Goal: Navigation & Orientation: Find specific page/section

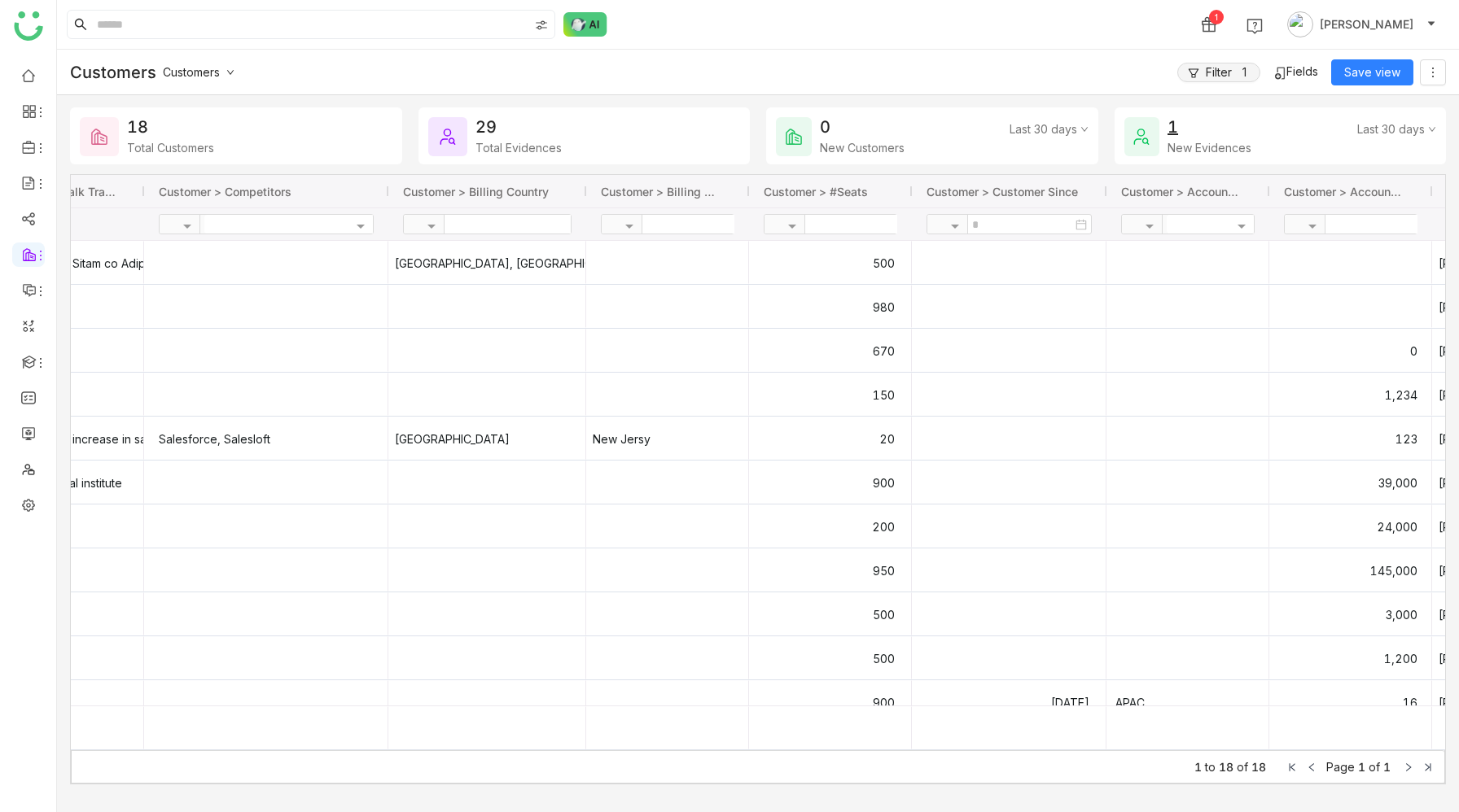
scroll to position [0, 936]
click at [24, 505] on link at bounding box center [28, 504] width 14 height 14
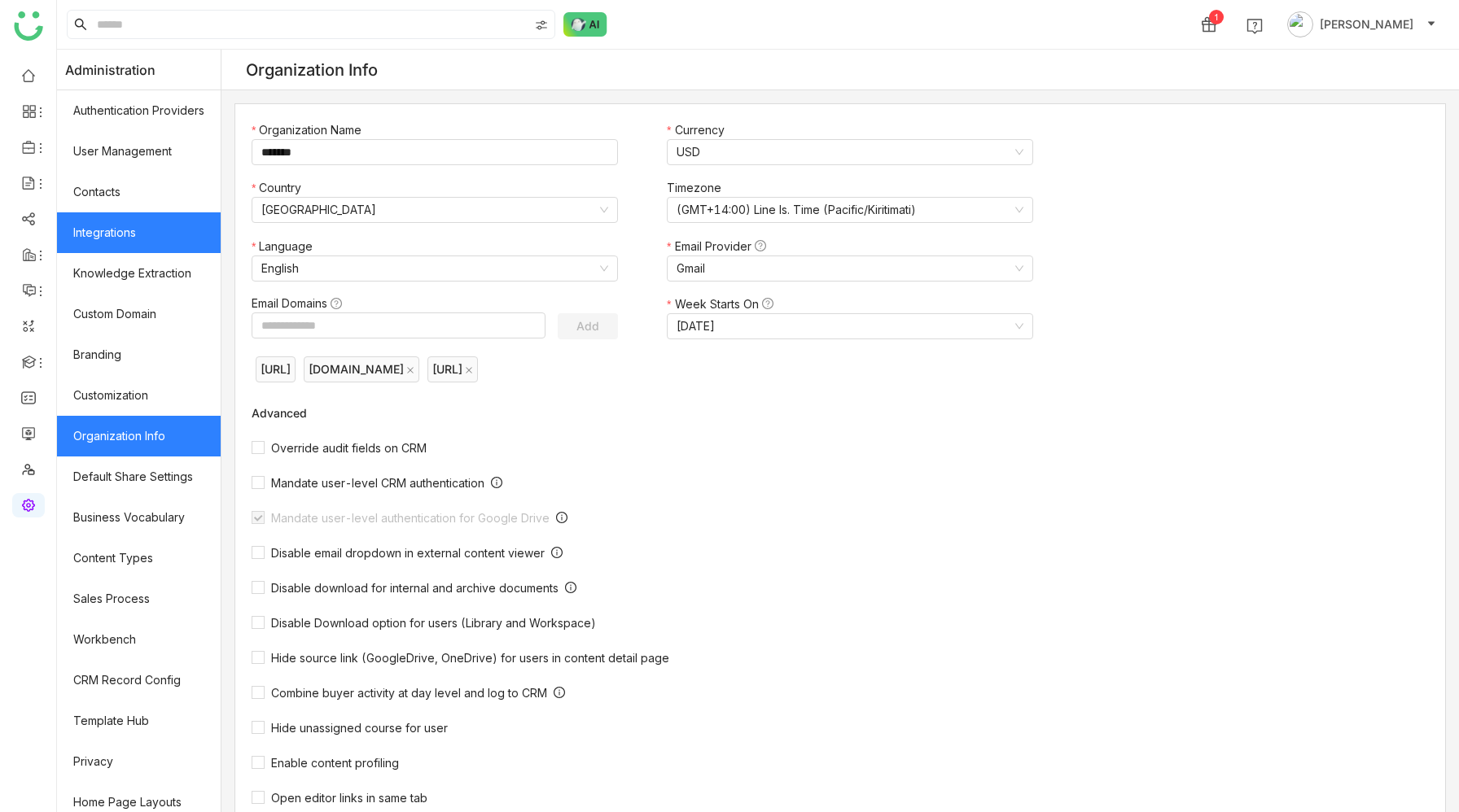
click at [117, 228] on link "Integrations" at bounding box center [138, 233] width 163 height 41
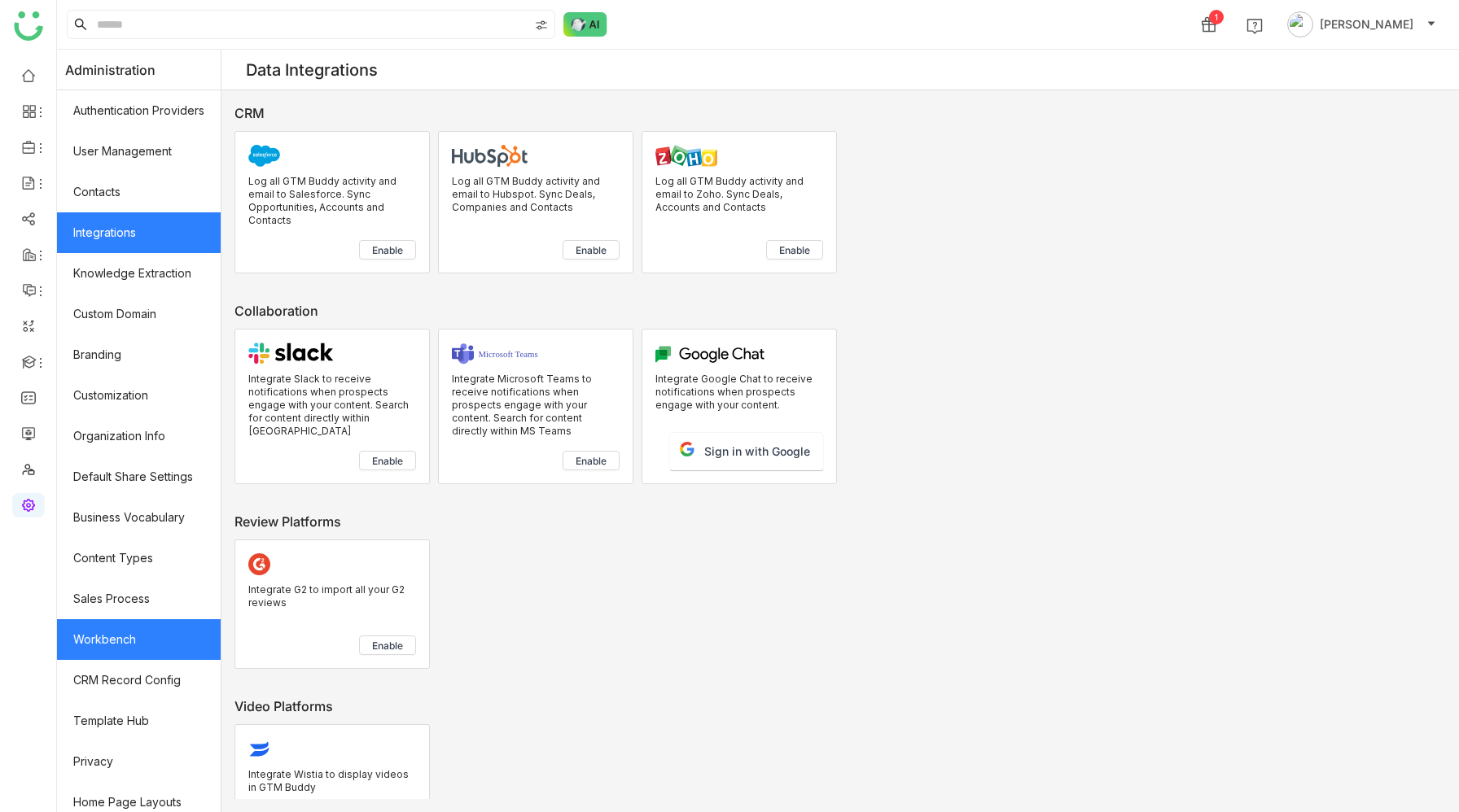
scroll to position [52, 0]
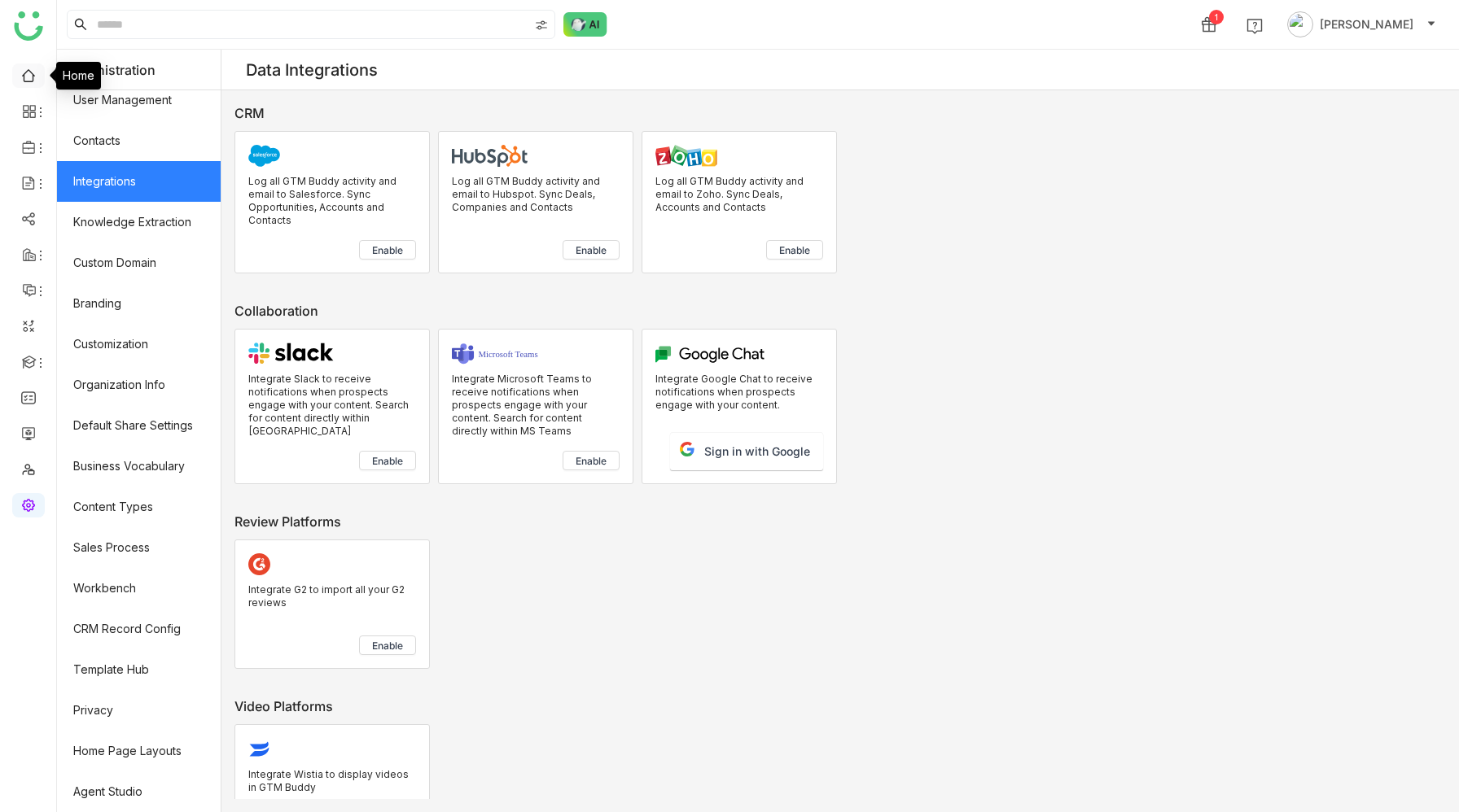
click at [35, 75] on link at bounding box center [28, 74] width 14 height 14
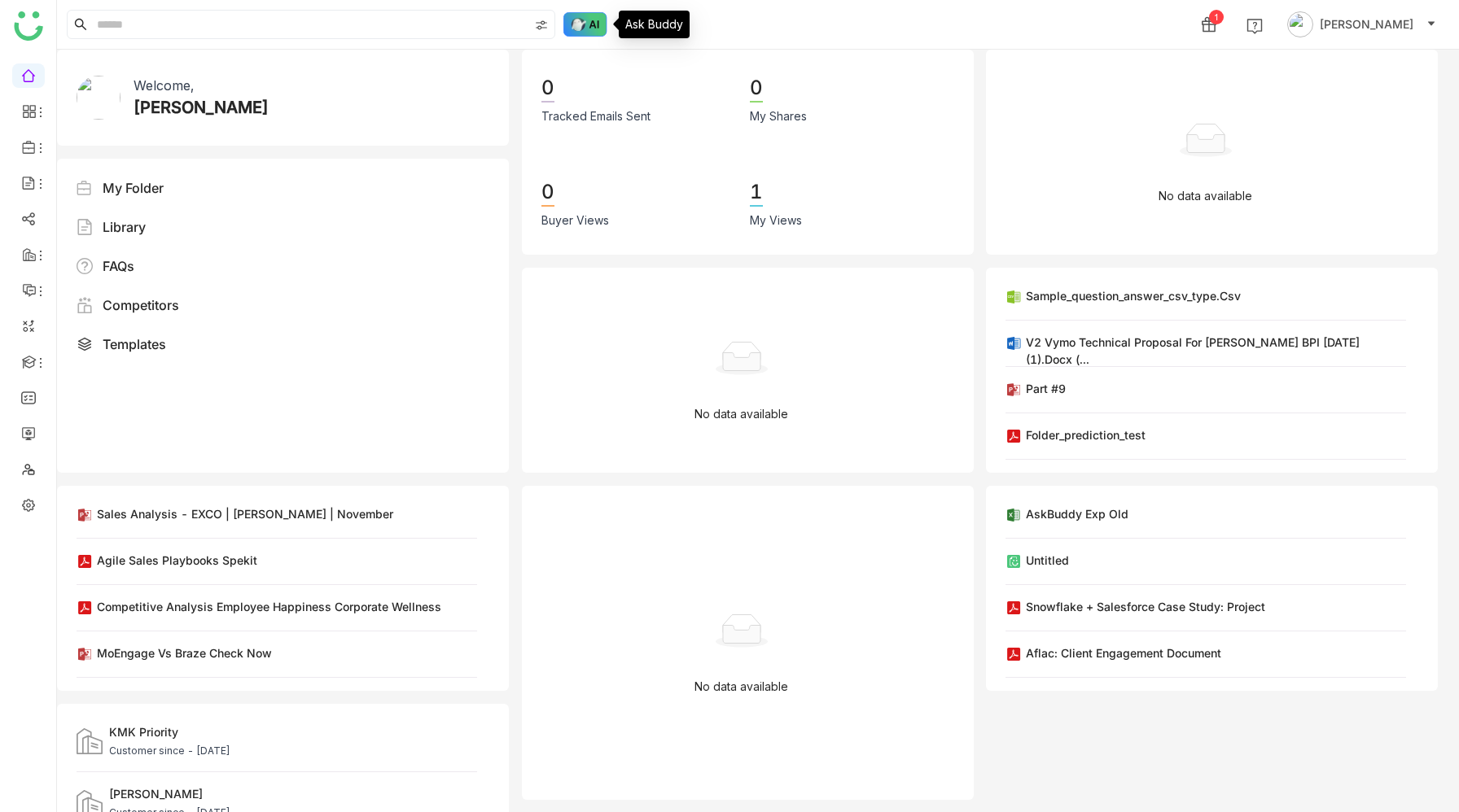
click at [572, 19] on img at bounding box center [586, 24] width 44 height 25
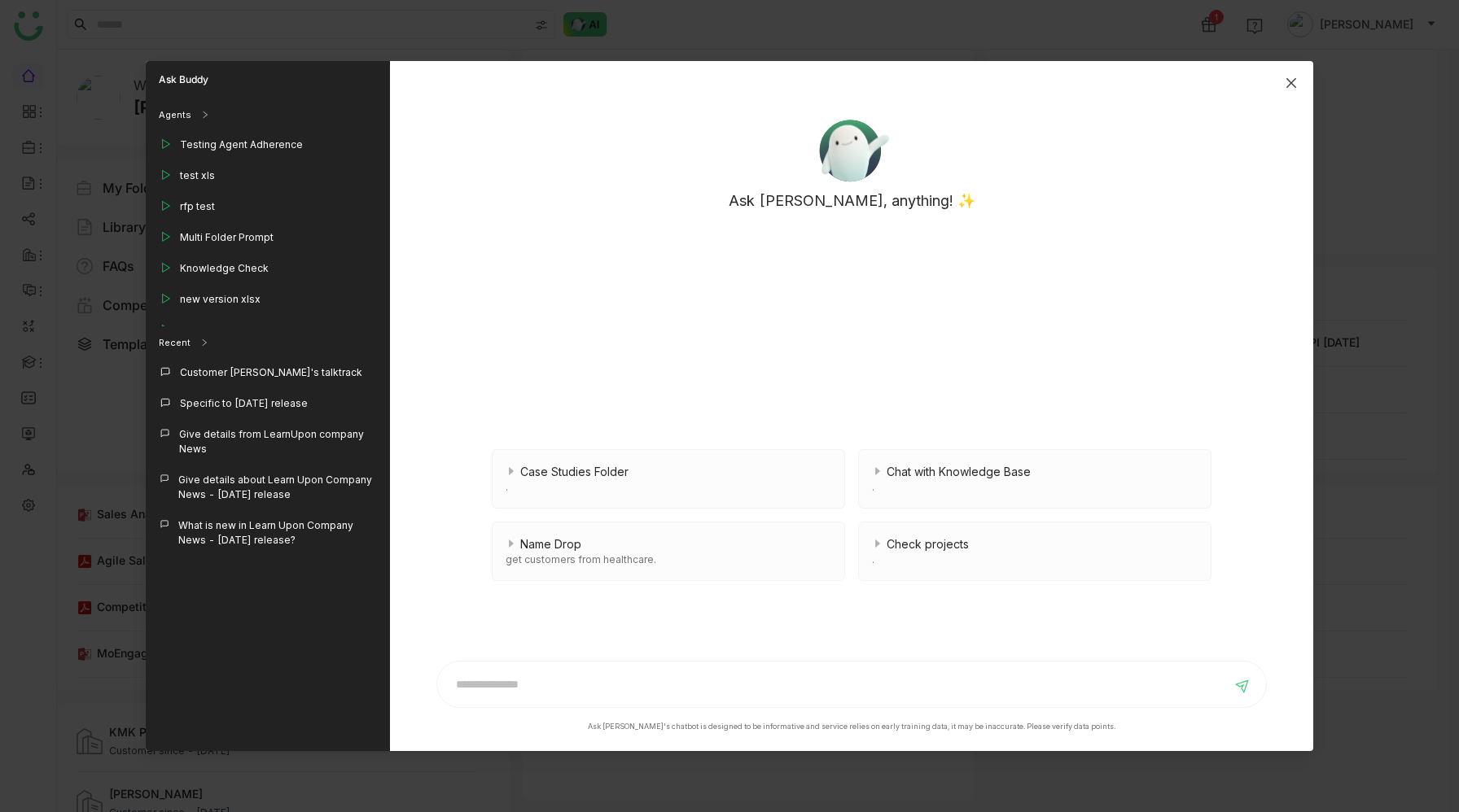
click at [1289, 79] on icon "Close" at bounding box center [1291, 82] width 13 height 13
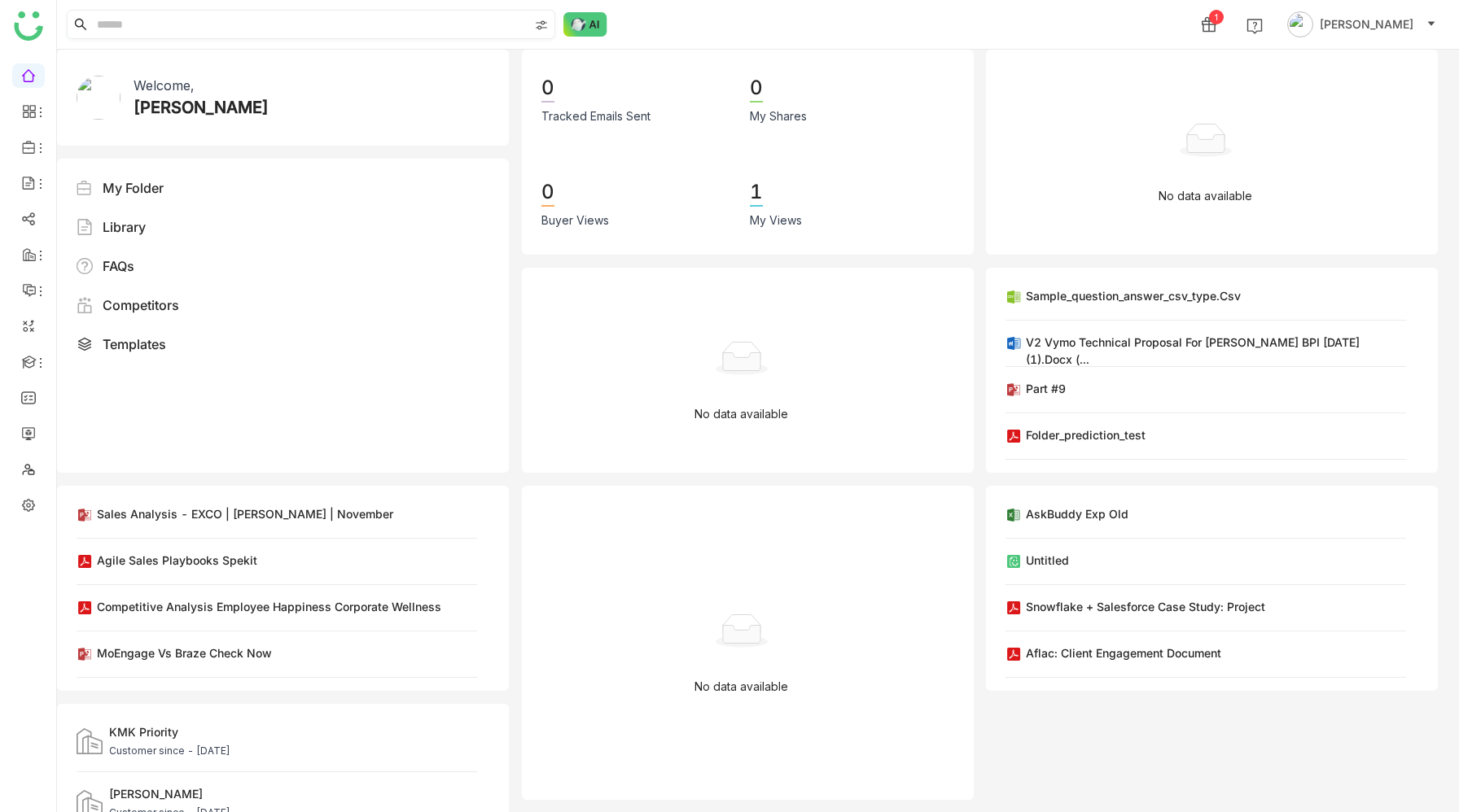
click at [266, 30] on input at bounding box center [311, 25] width 435 height 28
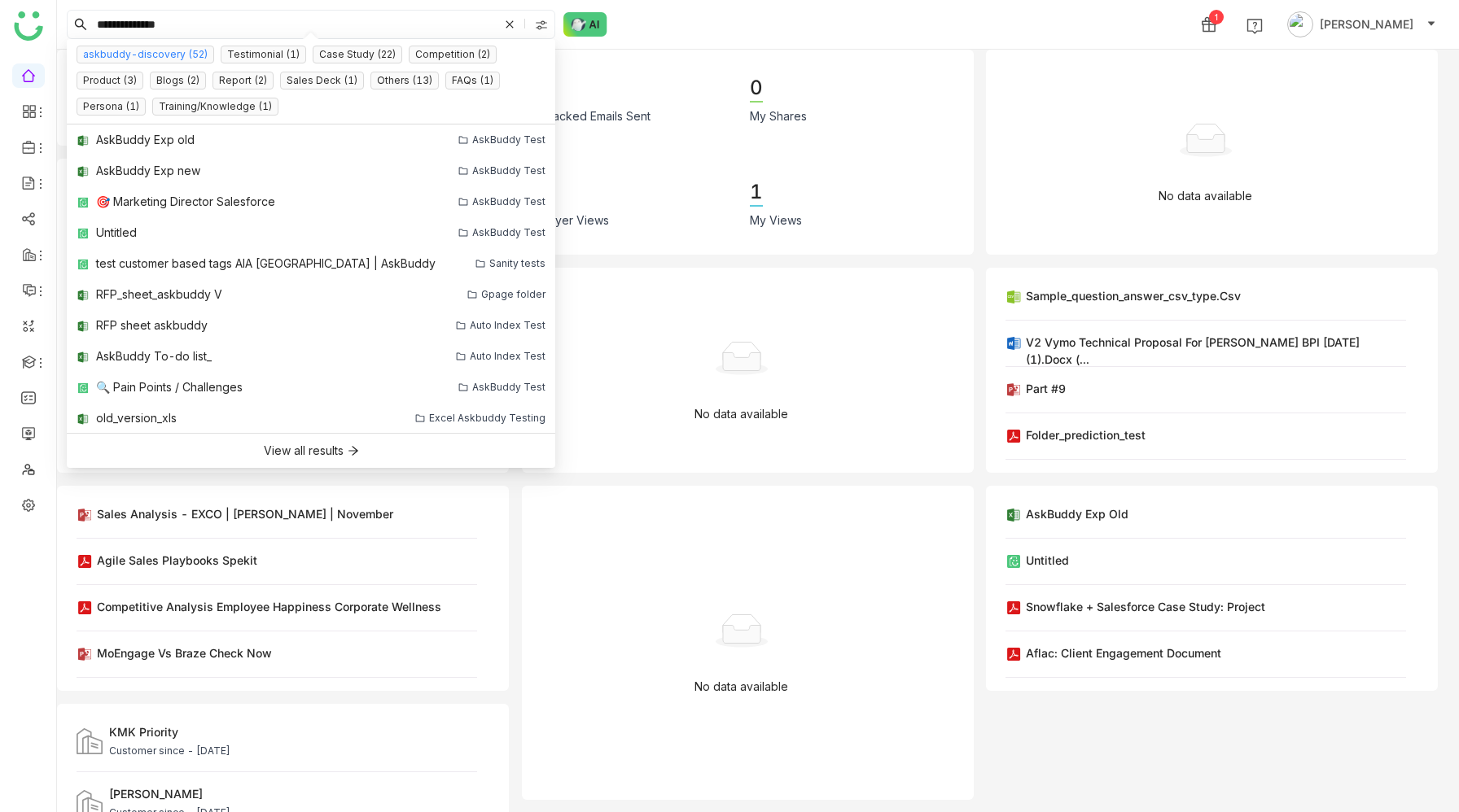
type input "**********"
click at [142, 56] on nz-tag "askbuddy-discovery (52)" at bounding box center [145, 54] width 138 height 18
click at [516, 25] on icon at bounding box center [509, 24] width 16 height 16
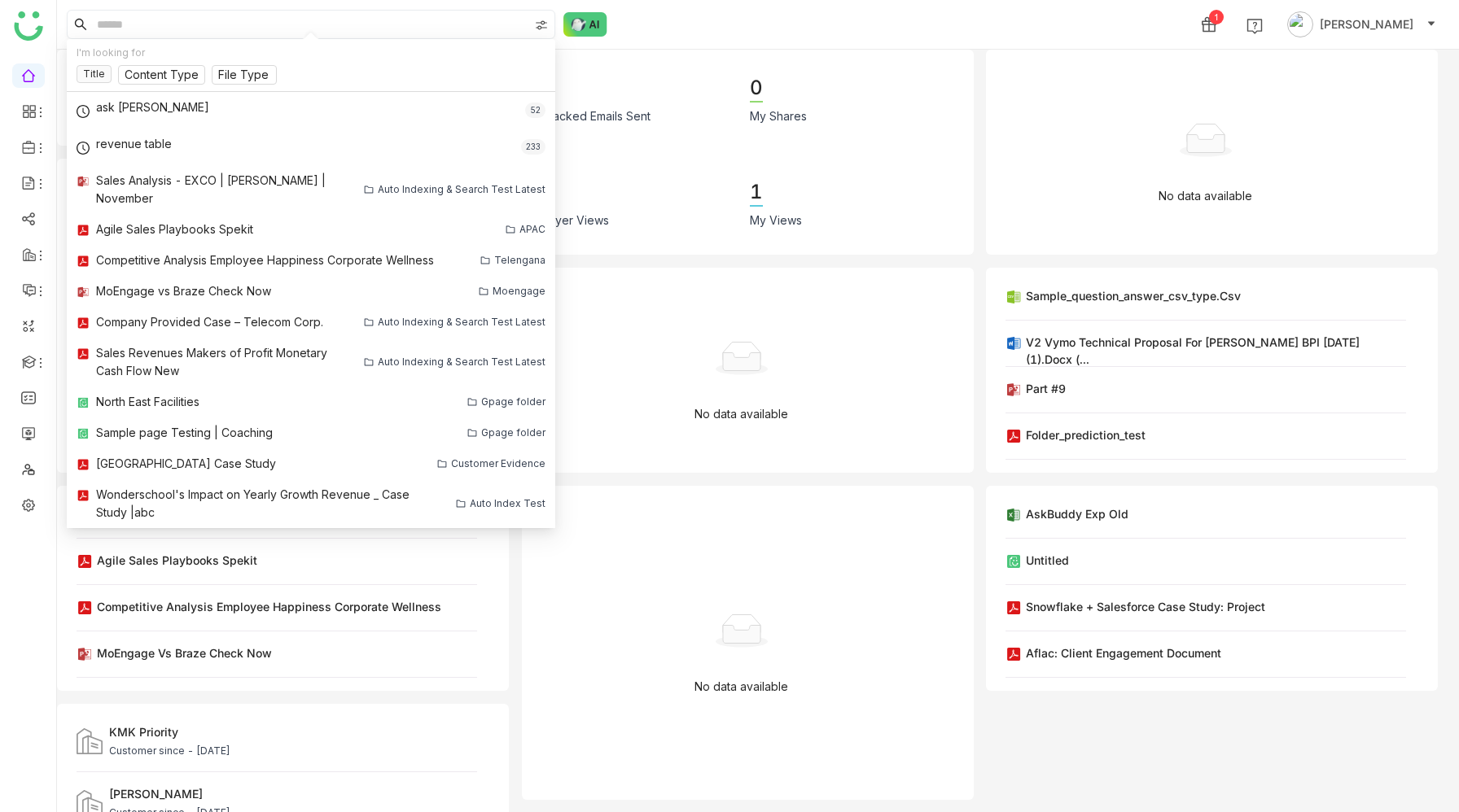
click at [743, 9] on div "1 Hemalatha Balaji" at bounding box center [757, 25] width 1402 height 49
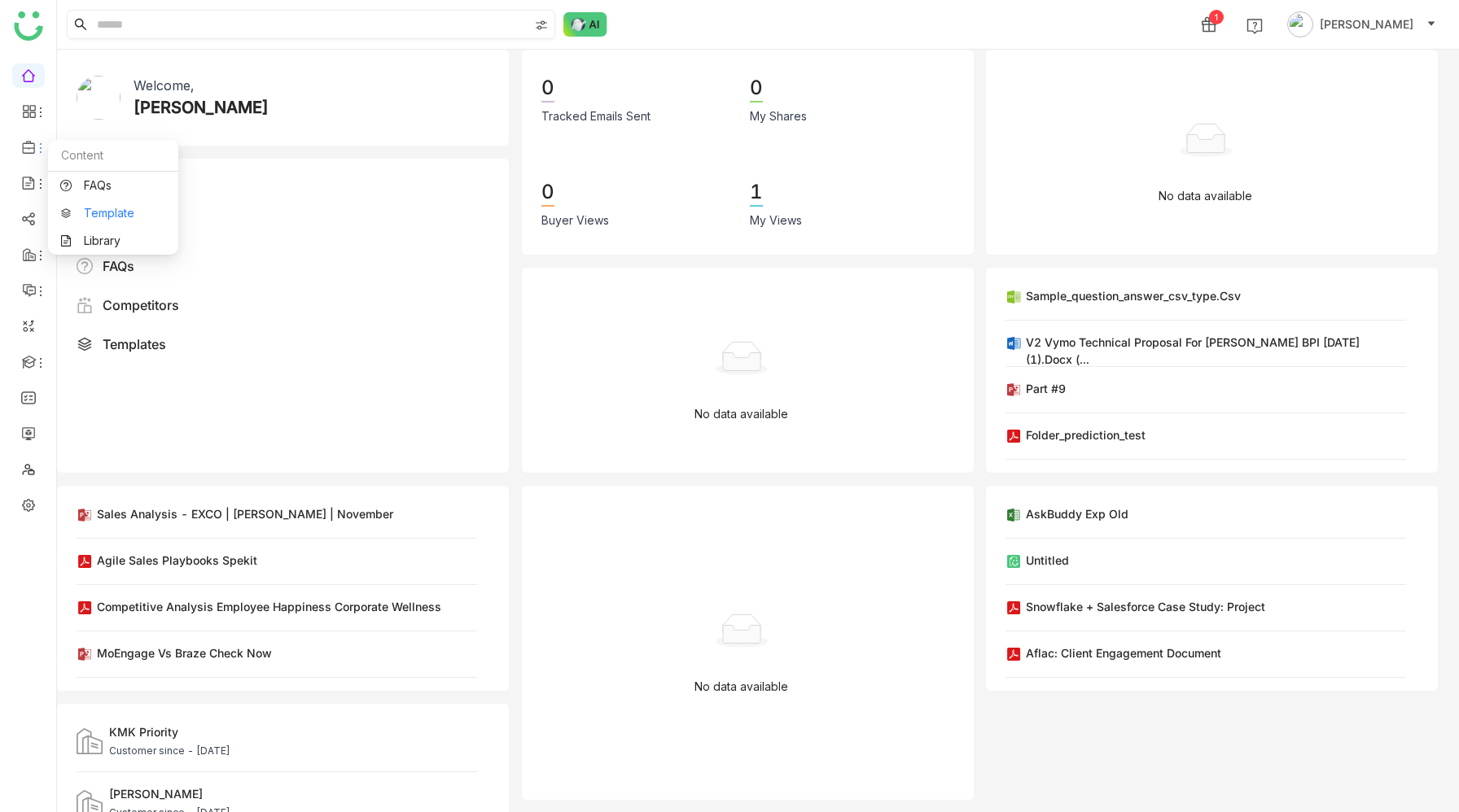
click at [97, 213] on link "Template" at bounding box center [113, 212] width 106 height 11
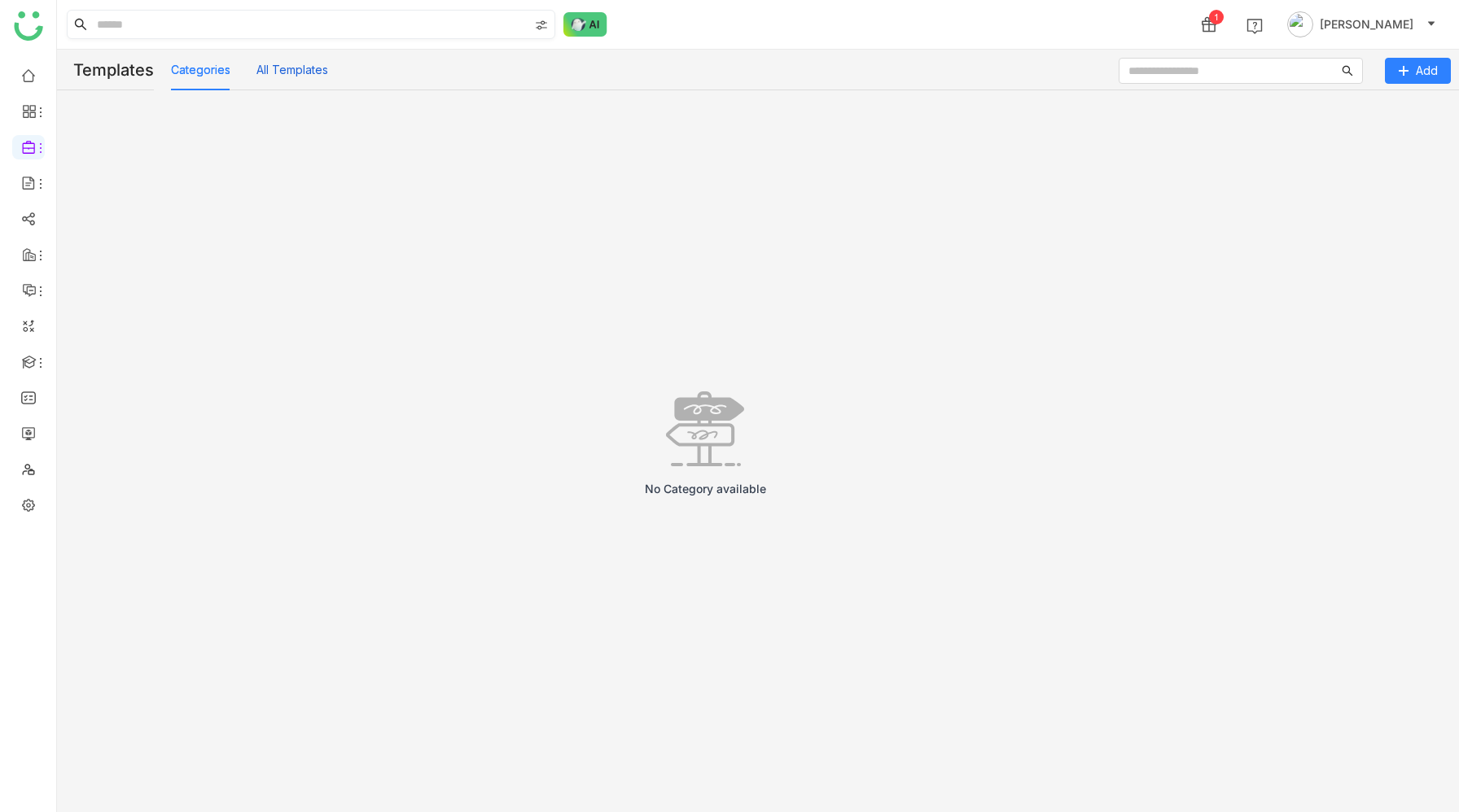
click at [292, 67] on button "All Templates" at bounding box center [292, 69] width 72 height 18
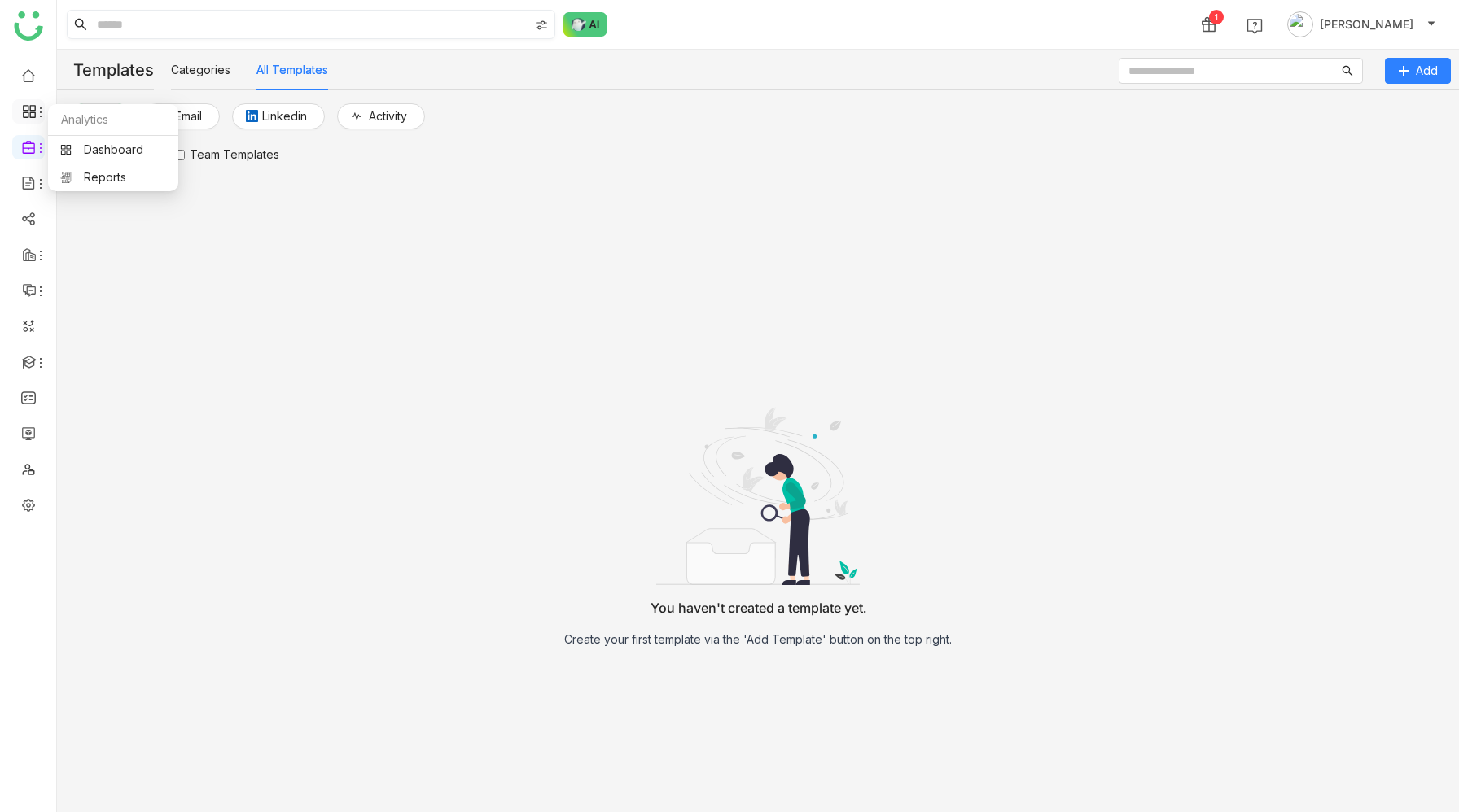
click at [27, 112] on span at bounding box center [28, 112] width 8 height 0
click at [111, 145] on link "Dashboard" at bounding box center [113, 149] width 106 height 11
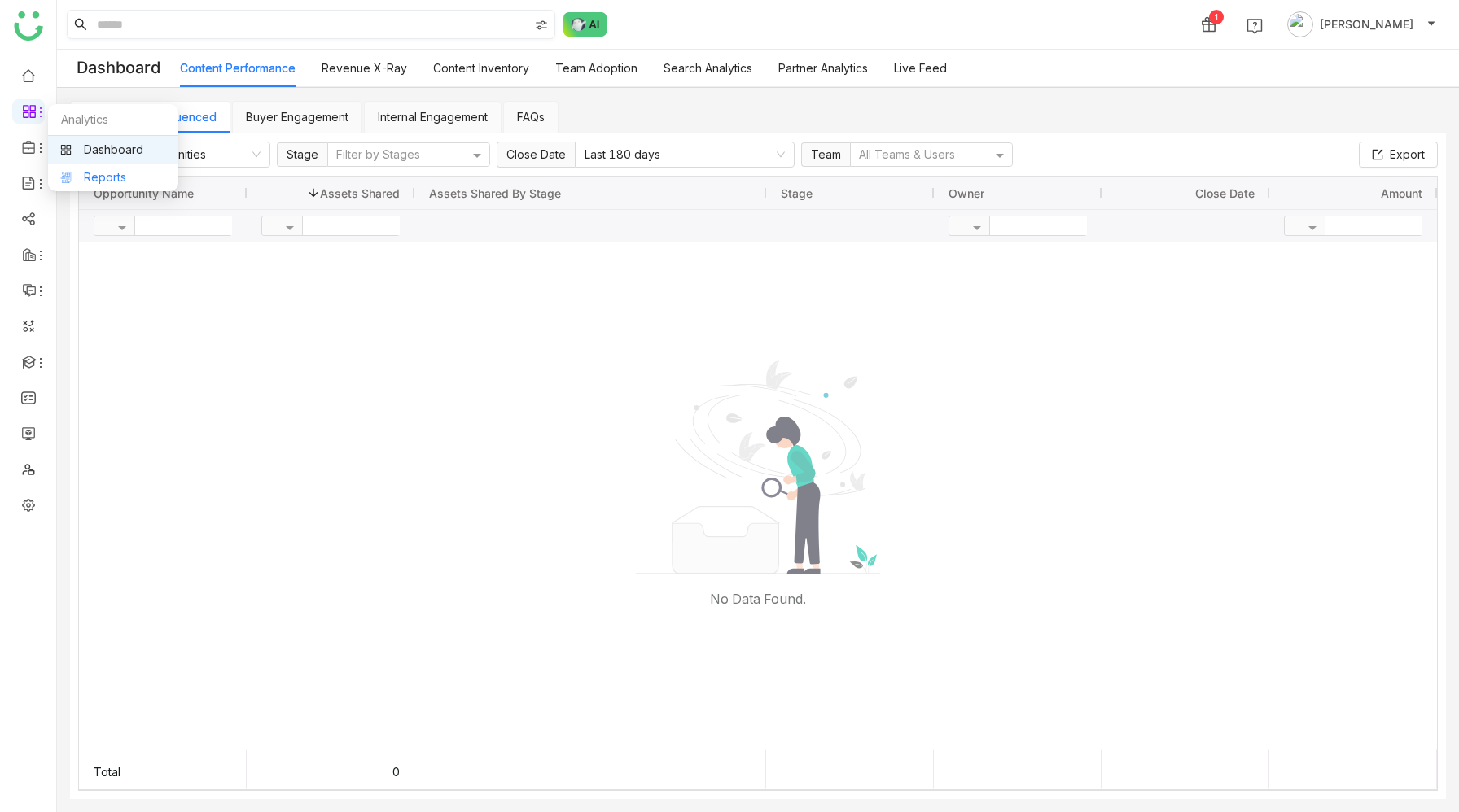
click at [95, 175] on link "Reports" at bounding box center [113, 177] width 106 height 11
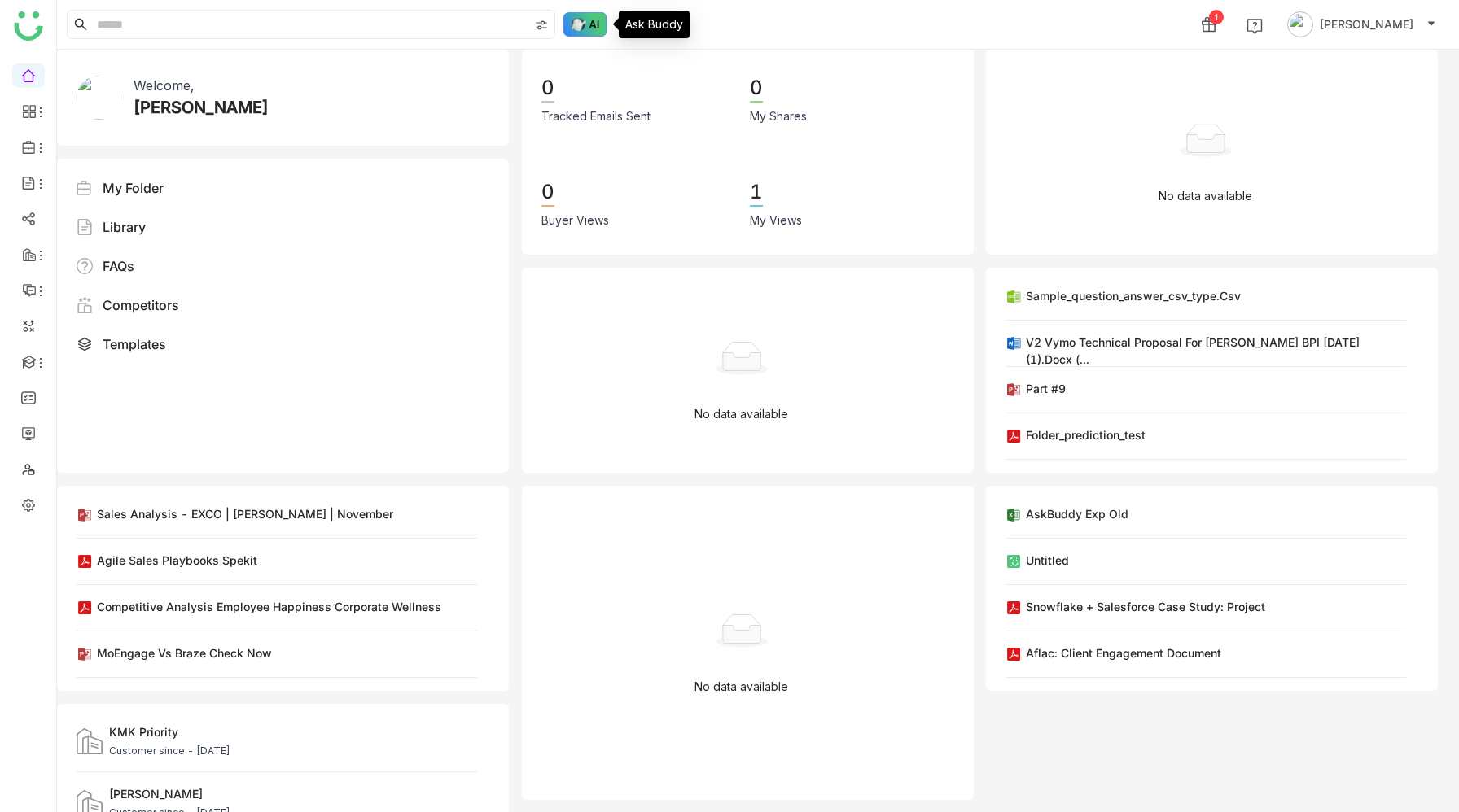
click at [579, 22] on img at bounding box center [586, 24] width 44 height 25
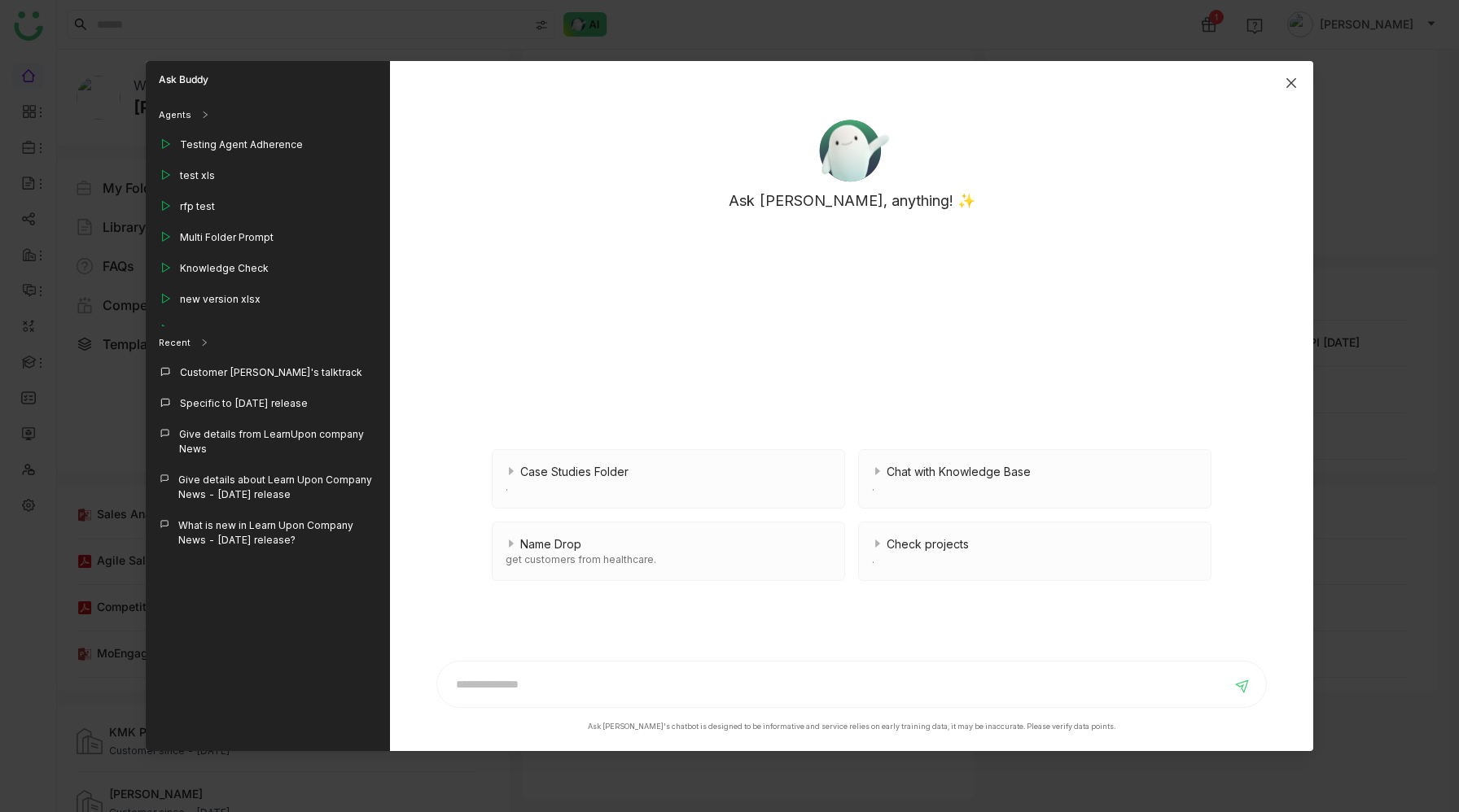
click at [1287, 84] on icon "Close" at bounding box center [1291, 82] width 13 height 13
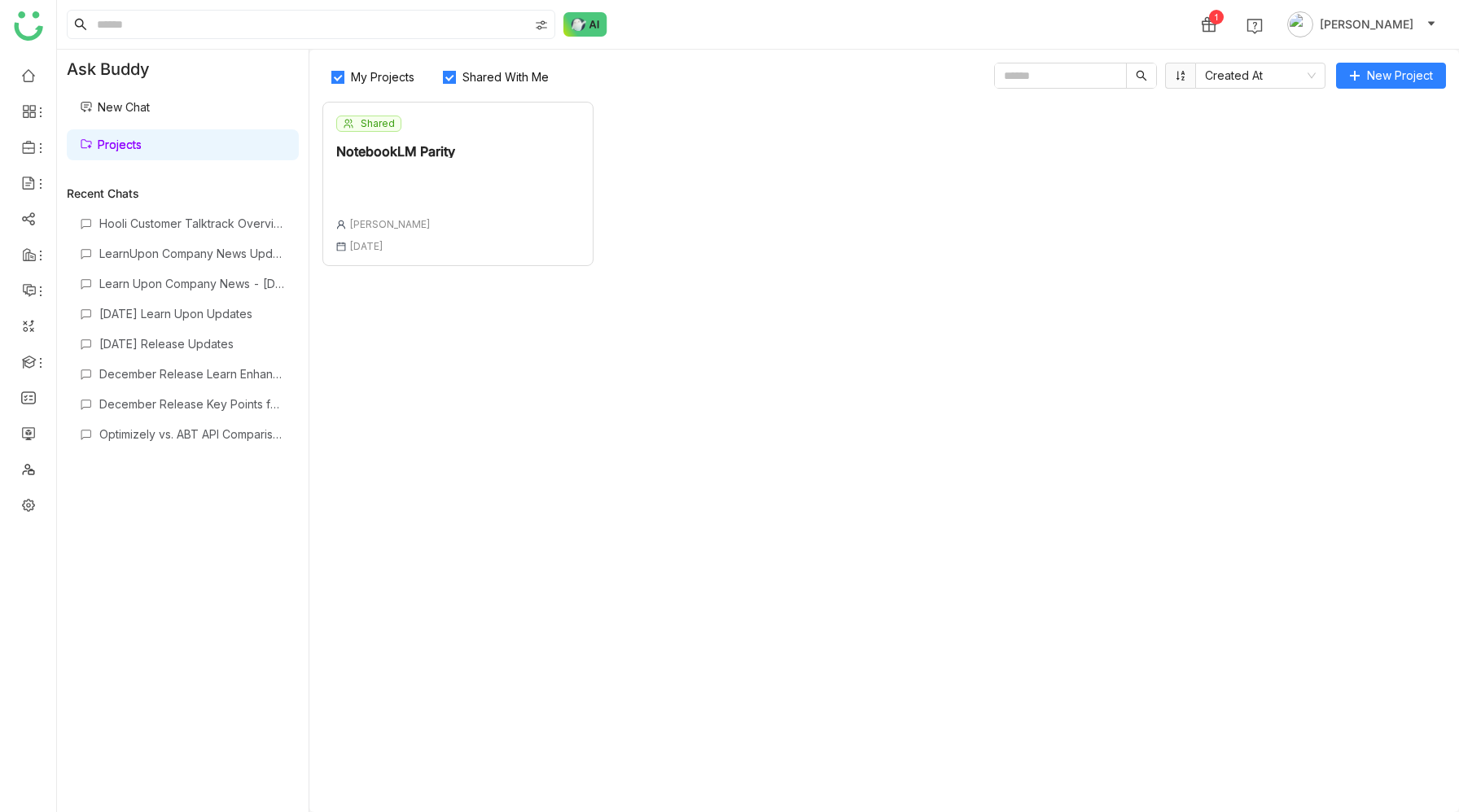
click at [502, 152] on div "Shared NotebookLM Parity [PERSON_NAME] [DATE]" at bounding box center [458, 184] width 271 height 164
